Goal: Information Seeking & Learning: Learn about a topic

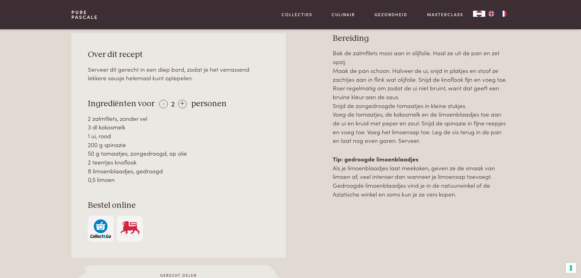
scroll to position [274, 0]
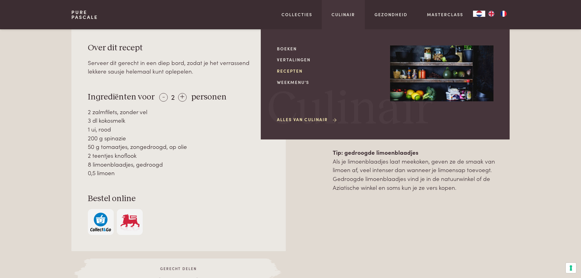
click at [287, 74] on link "Recepten" at bounding box center [328, 71] width 103 height 6
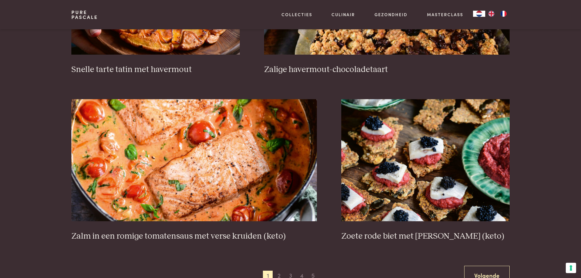
scroll to position [1067, 0]
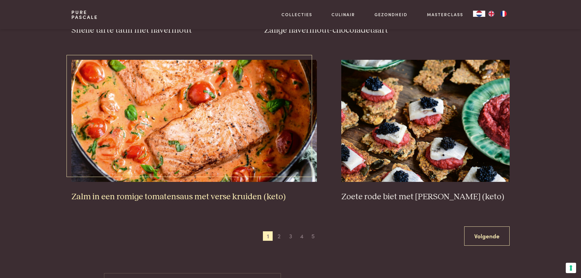
click at [171, 121] on img at bounding box center [193, 121] width 245 height 122
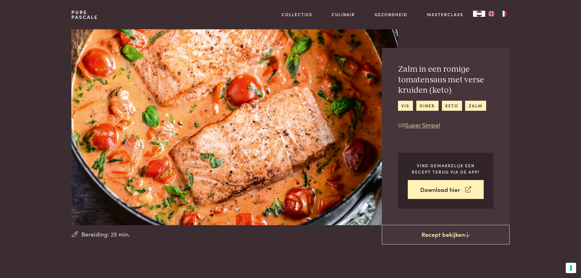
scroll to position [152, 0]
